Goal: Navigation & Orientation: Find specific page/section

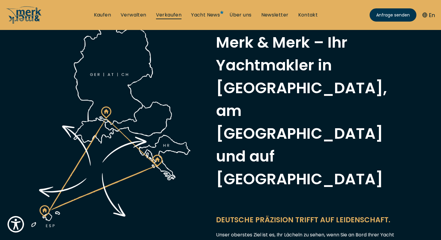
scroll to position [171, 0]
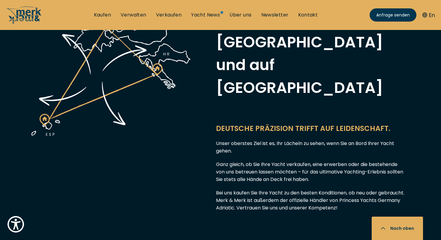
scroll to position [347, 0]
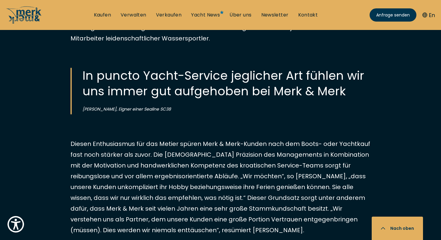
scroll to position [759, 0]
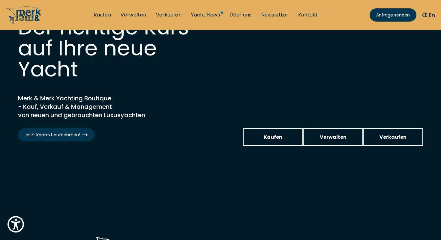
scroll to position [52, 0]
